Goal: Ask a question

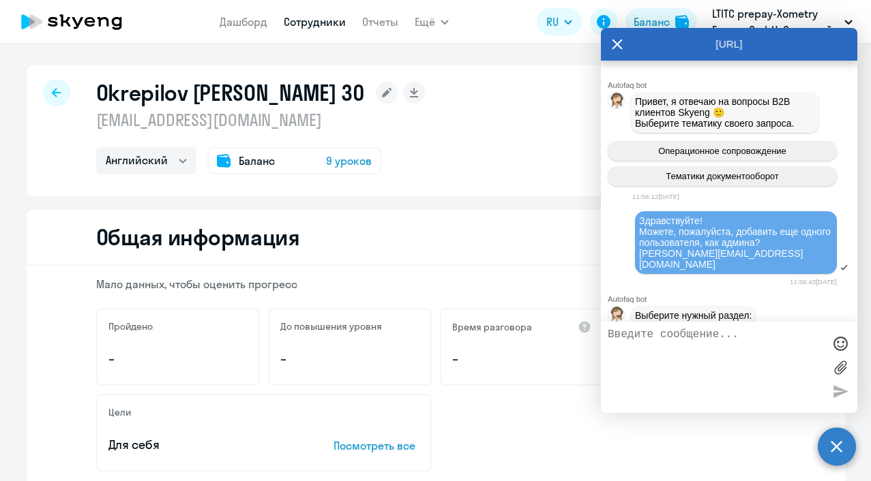
select select "english"
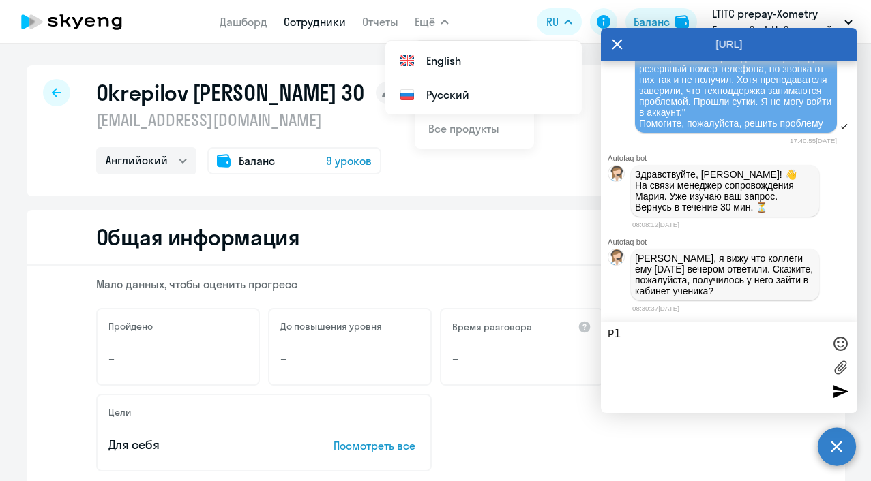
type textarea "P"
paste textarea "Мне не приходит письмо на сброс пароля. Без него не войти. Мне для этого техпод…"
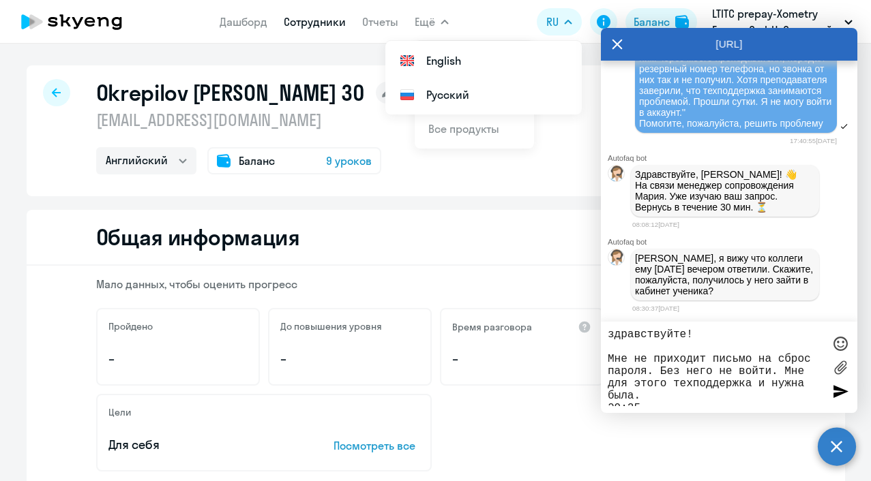
scroll to position [13352, 0]
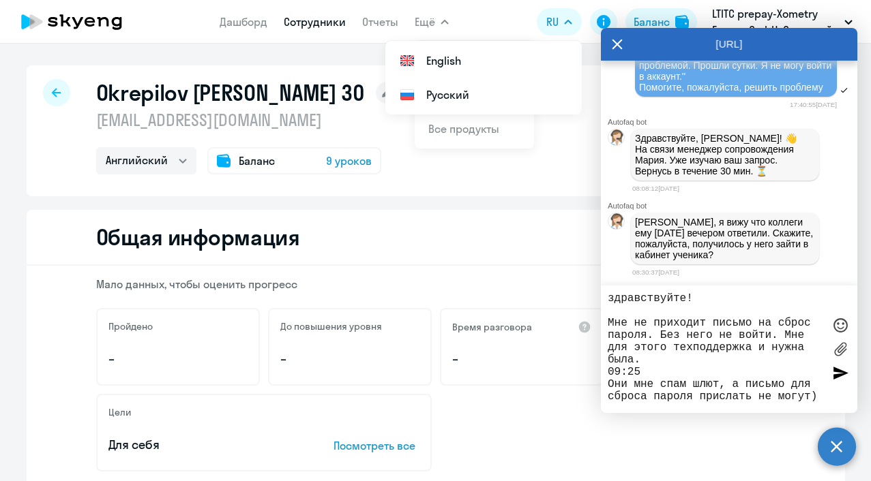
click at [713, 304] on textarea "здравствуйте! Мне не приходит письмо на сброс пароля. Без него не войти. Мне дл…" at bounding box center [715, 350] width 215 height 114
click at [680, 362] on textarea "здравствуйте! Мне не приходит письмо на сброс пароля. Без него не войти. Мне дл…" at bounding box center [715, 350] width 215 height 114
click at [676, 310] on textarea "здравствуйте! Мне не приходит письмо на сброс пароля. Без него не войти. Мне дл…" at bounding box center [715, 350] width 215 height 114
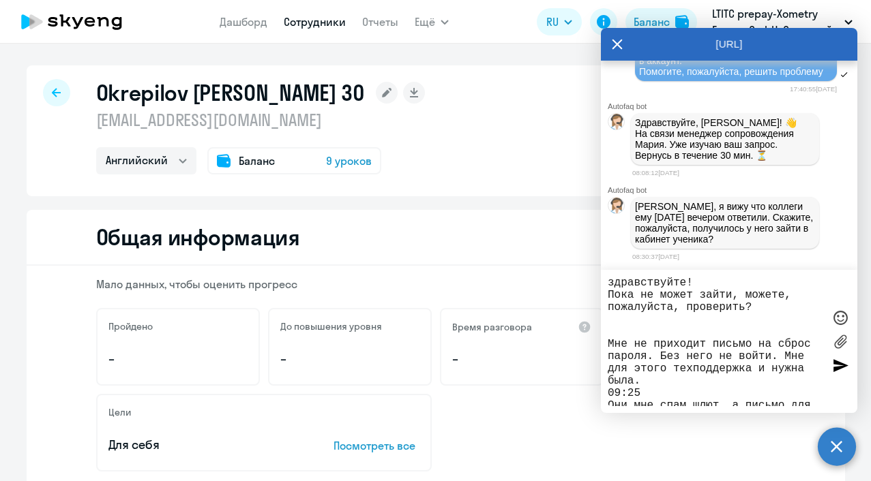
scroll to position [22, 0]
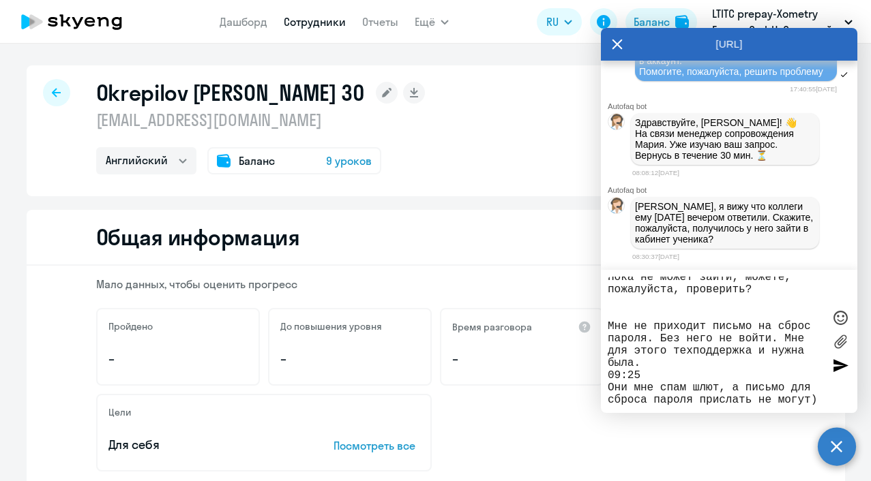
click at [679, 389] on textarea "здравствуйте! Пока не может зайти, можете, пожалуйста, проверить? Мне не приход…" at bounding box center [715, 342] width 215 height 130
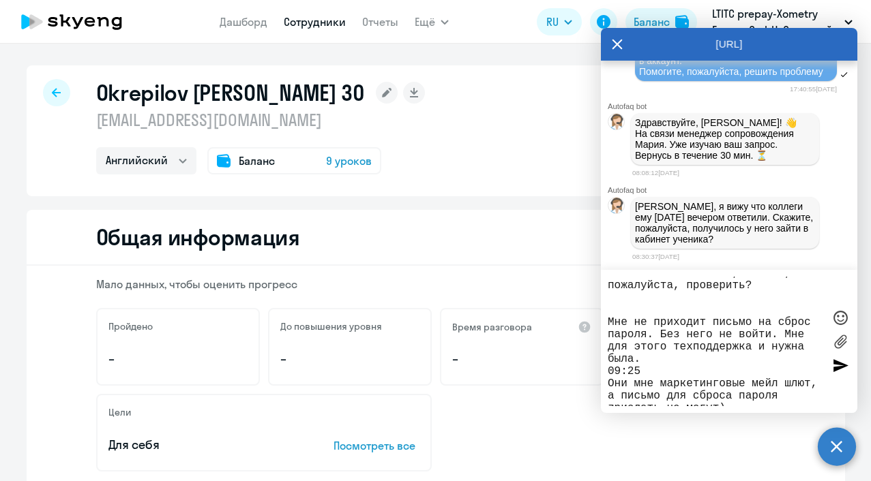
type textarea "здравствуйте! Пока не может зайти, можете, пожалуйста, проверить? Мне не приход…"
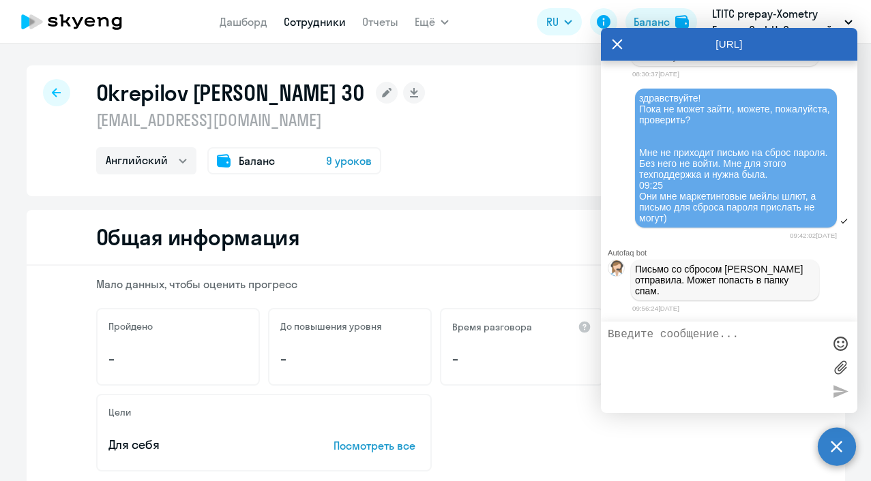
scroll to position [13564, 0]
